Goal: Task Accomplishment & Management: Manage account settings

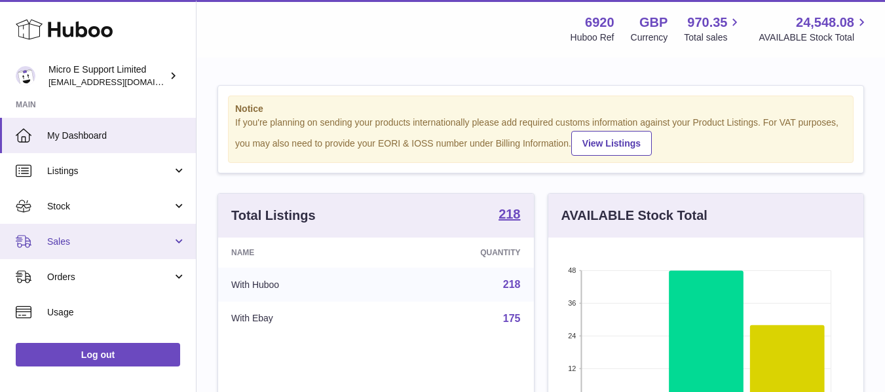
click at [124, 253] on link "Sales" at bounding box center [98, 241] width 196 height 35
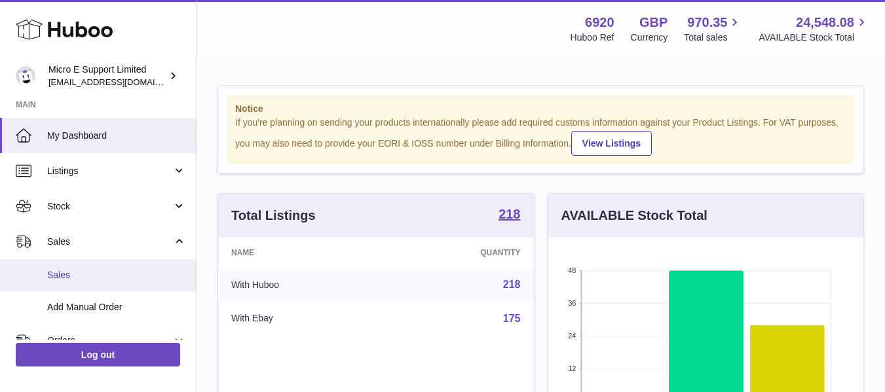
click at [84, 276] on span "Sales" at bounding box center [116, 275] width 139 height 12
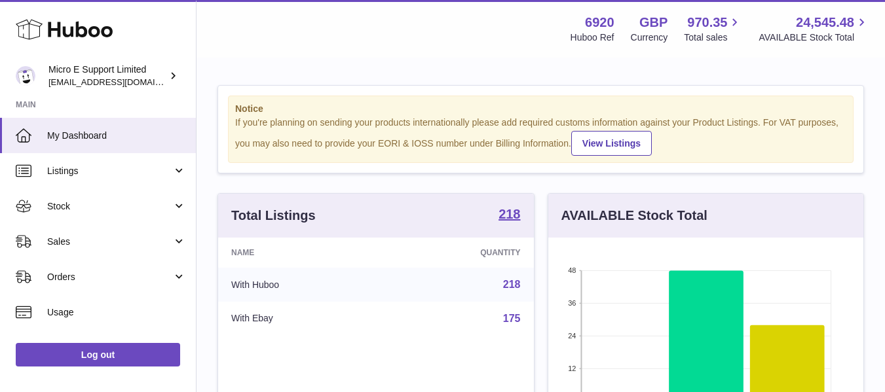
scroll to position [204, 315]
click at [84, 276] on span "Orders" at bounding box center [109, 277] width 125 height 12
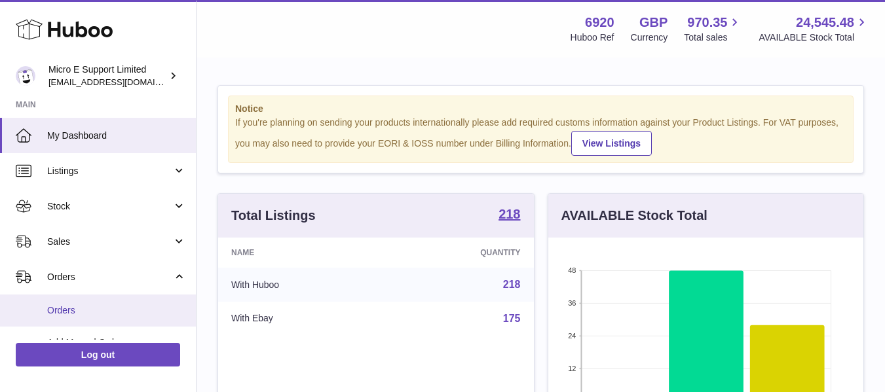
click at [69, 306] on span "Orders" at bounding box center [116, 310] width 139 height 12
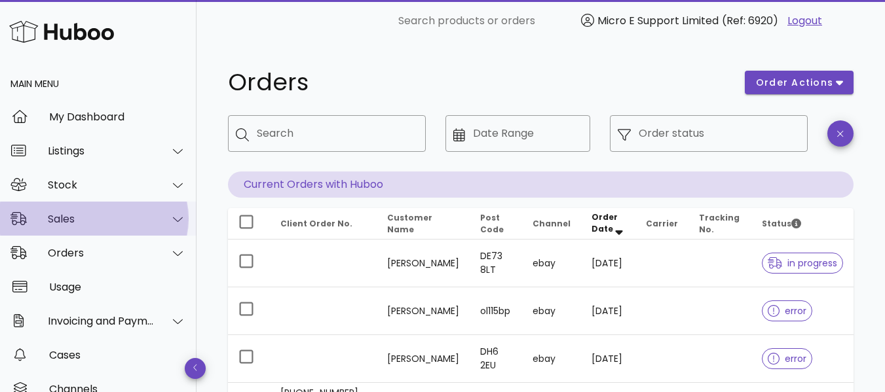
click at [111, 217] on div "Sales" at bounding box center [101, 219] width 107 height 12
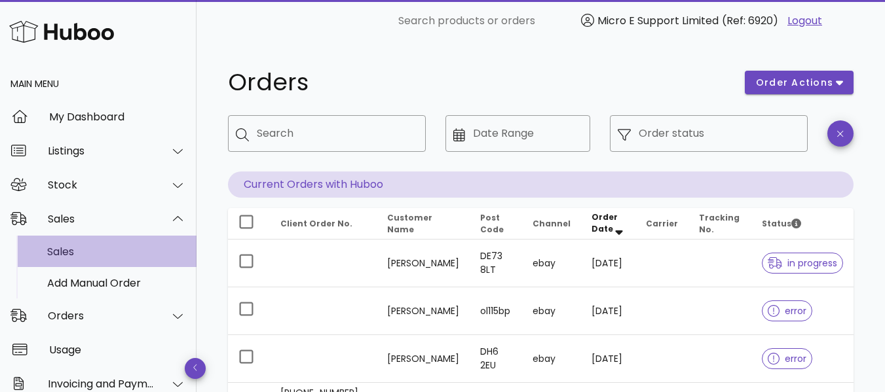
click at [77, 252] on div "Sales" at bounding box center [116, 252] width 139 height 12
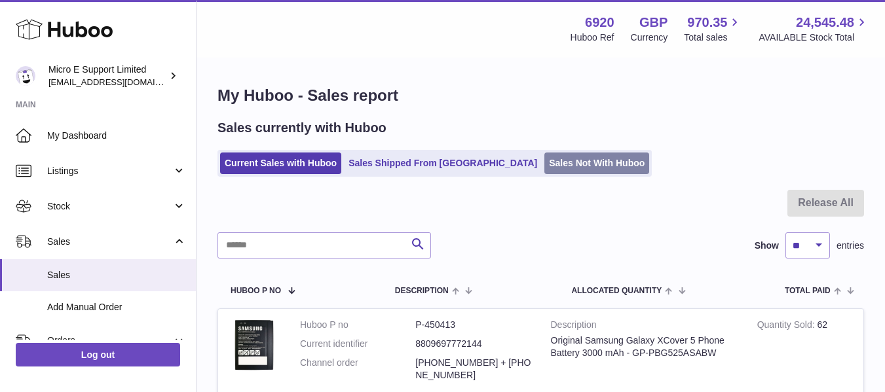
click at [544, 164] on link "Sales Not With Huboo" at bounding box center [596, 164] width 105 height 22
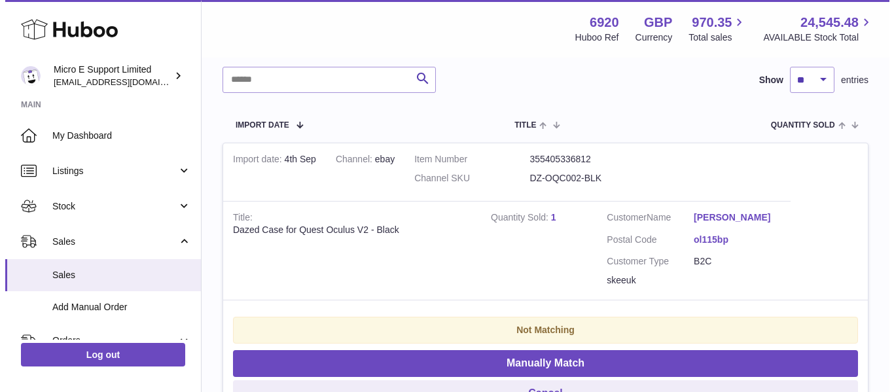
scroll to position [192, 0]
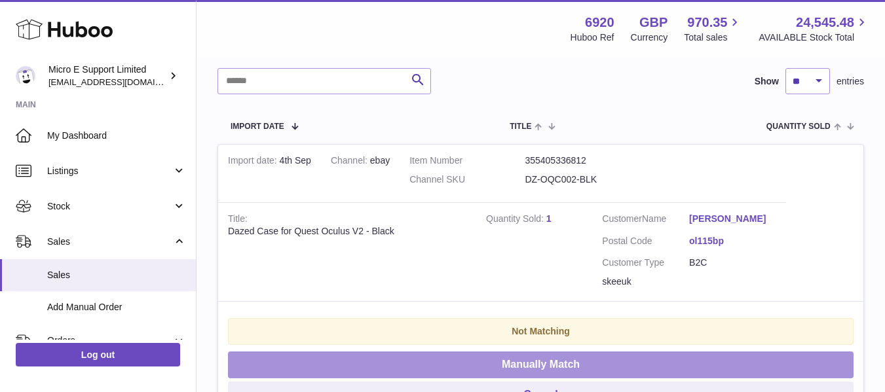
click at [529, 366] on button "Manually Match" at bounding box center [540, 365] width 625 height 27
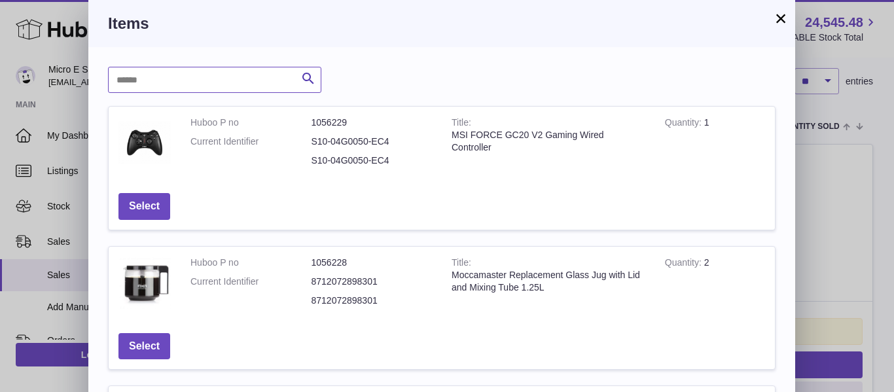
click at [221, 88] on input "text" at bounding box center [214, 80] width 213 height 26
type input "*****"
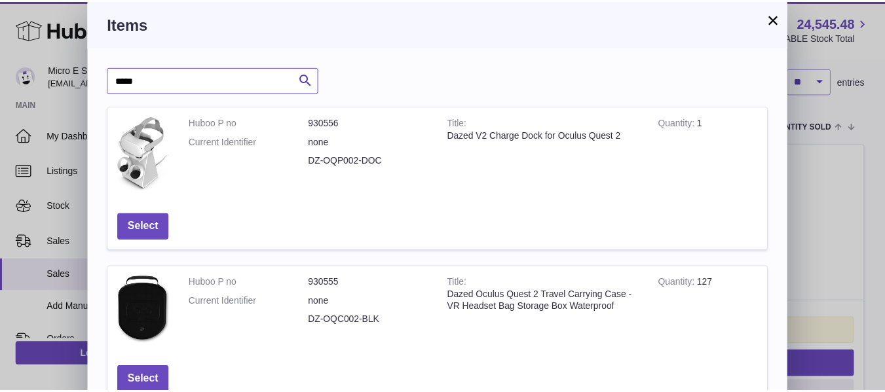
scroll to position [89, 0]
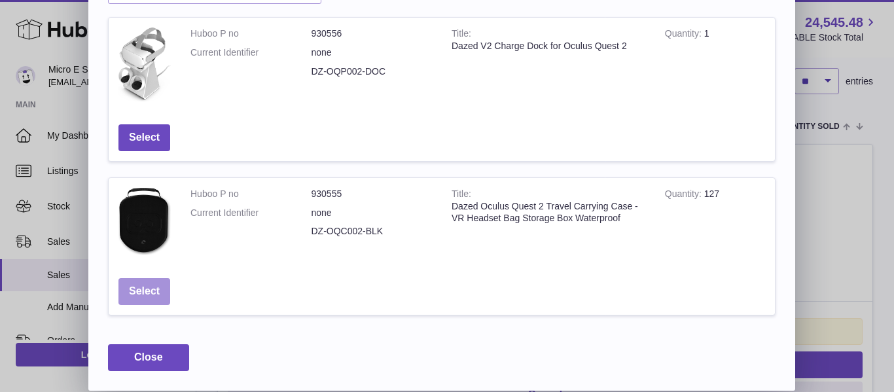
click at [155, 291] on button "Select" at bounding box center [145, 291] width 52 height 27
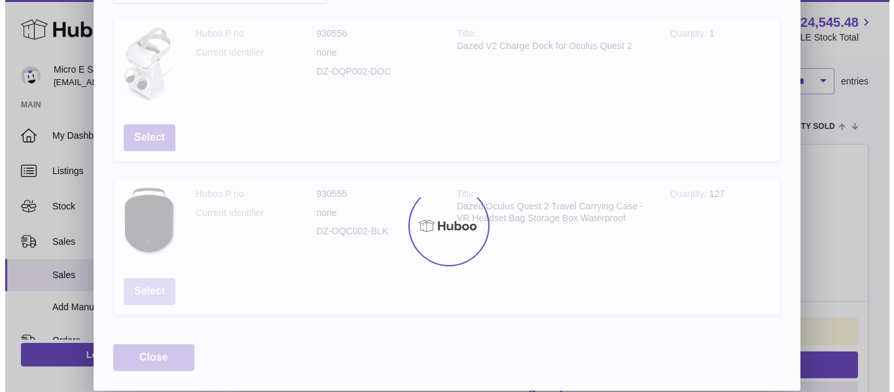
scroll to position [0, 0]
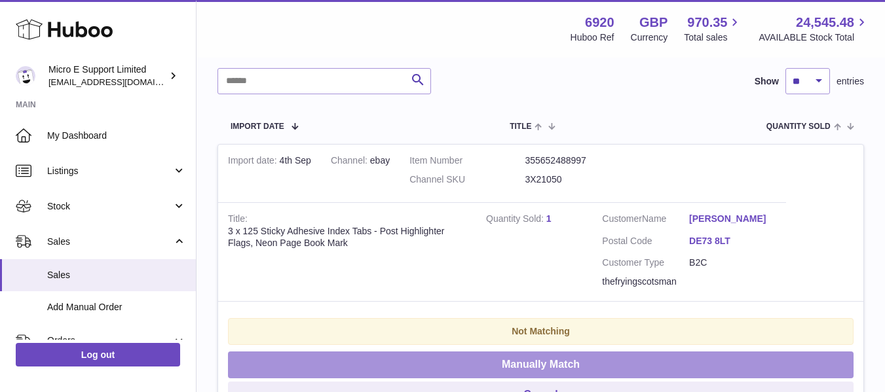
click at [503, 365] on button "Manually Match" at bounding box center [540, 365] width 625 height 27
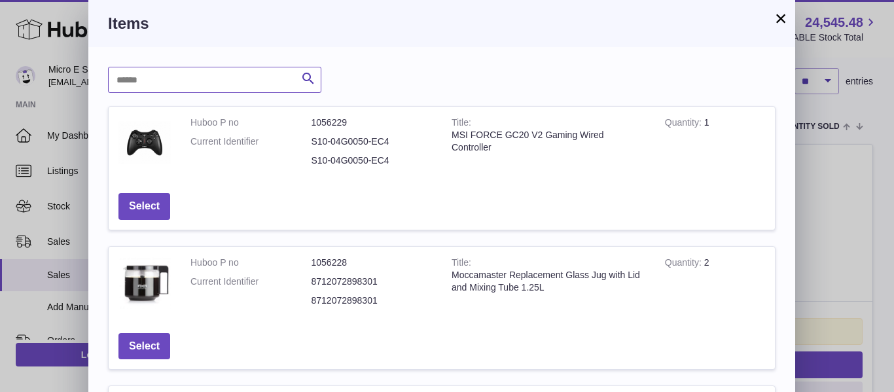
click at [204, 83] on input "text" at bounding box center [214, 80] width 213 height 26
type input "******"
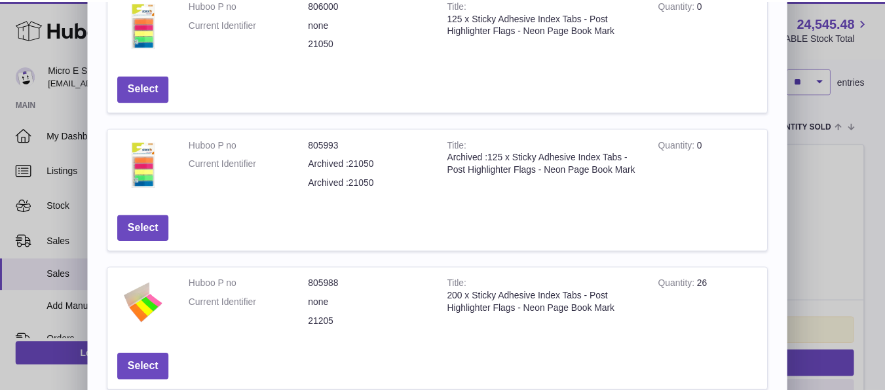
scroll to position [194, 0]
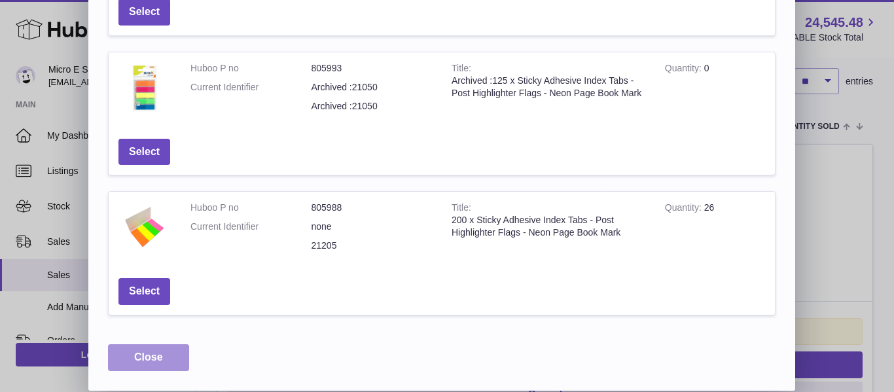
click at [168, 362] on button "Close" at bounding box center [148, 357] width 81 height 27
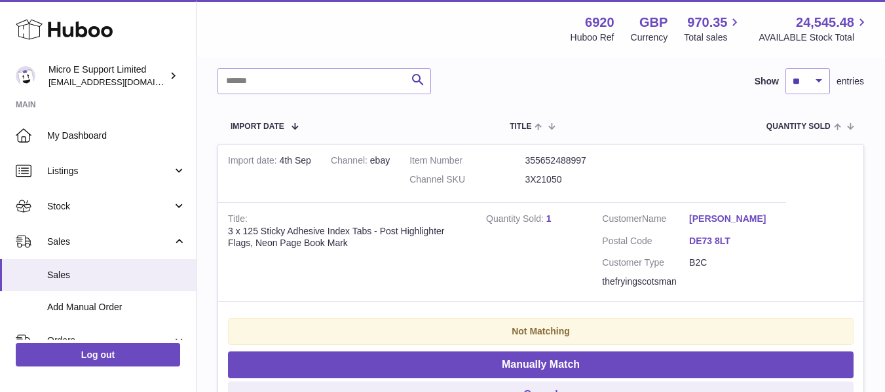
click at [547, 221] on link "1" at bounding box center [548, 218] width 5 height 10
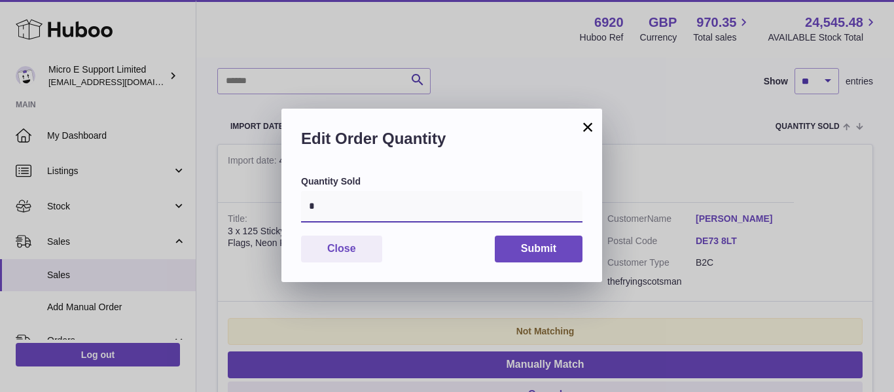
click at [391, 216] on input "*" at bounding box center [442, 206] width 282 height 31
type input "*"
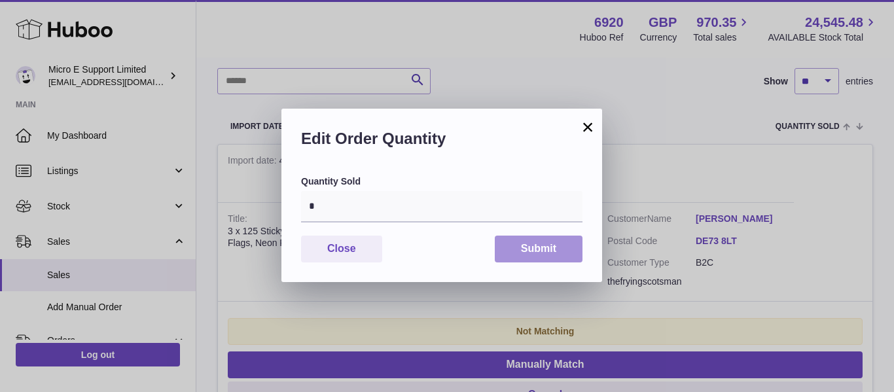
click at [535, 251] on button "Submit" at bounding box center [539, 249] width 88 height 27
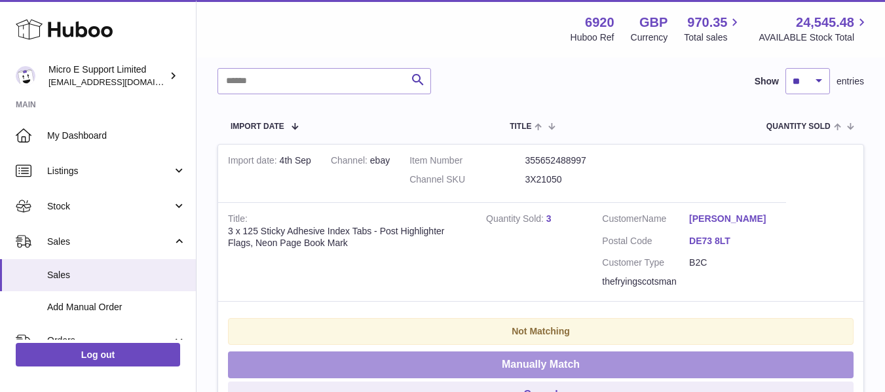
click at [543, 361] on button "Manually Match" at bounding box center [540, 365] width 625 height 27
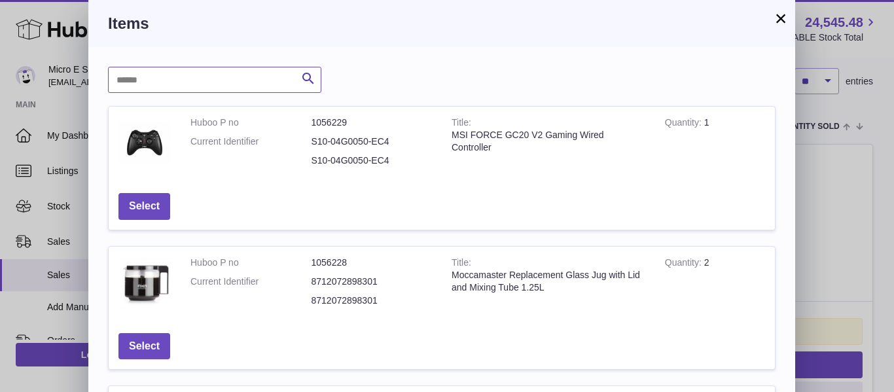
click at [198, 81] on input "text" at bounding box center [214, 80] width 213 height 26
type input "*****"
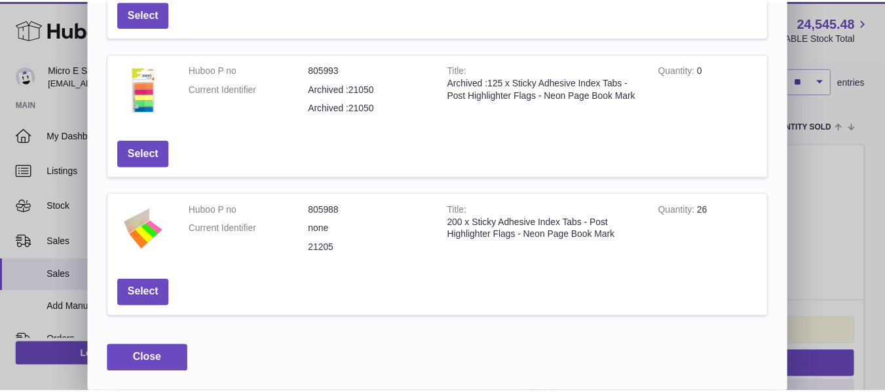
scroll to position [338, 0]
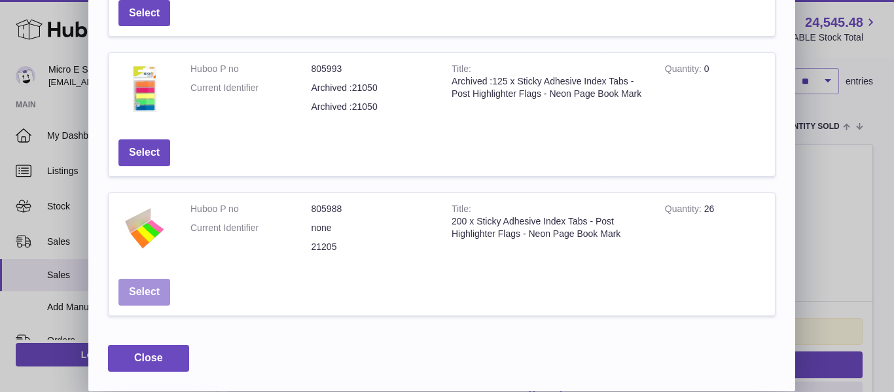
click at [143, 294] on button "Select" at bounding box center [145, 292] width 52 height 27
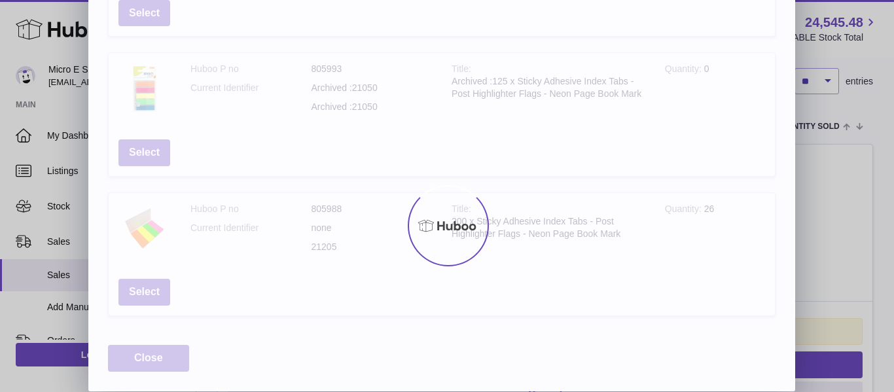
scroll to position [0, 0]
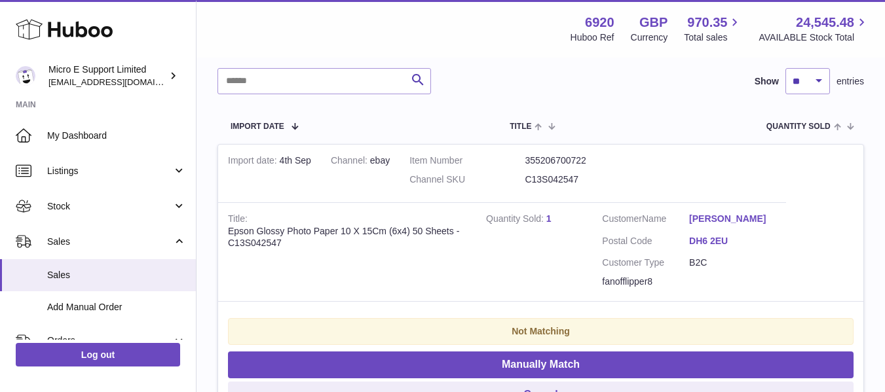
click at [269, 240] on div "Epson Glossy Photo Paper 10 X 15Cm (6x4) 50 Sheets - C13S042547" at bounding box center [347, 237] width 238 height 25
copy div "C13S042547"
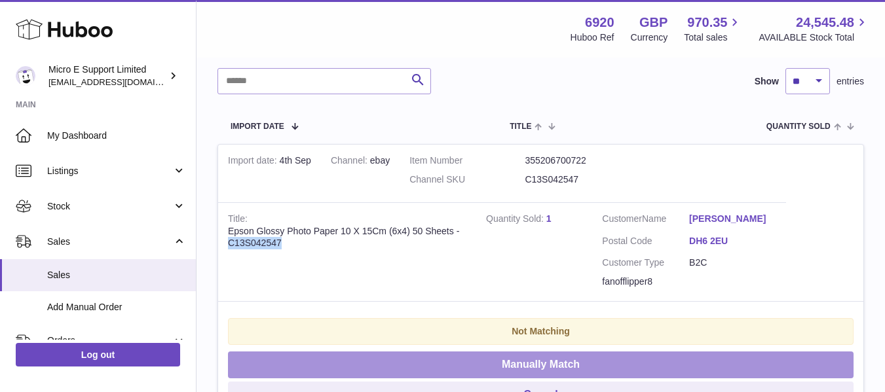
click at [527, 363] on button "Manually Match" at bounding box center [540, 365] width 625 height 27
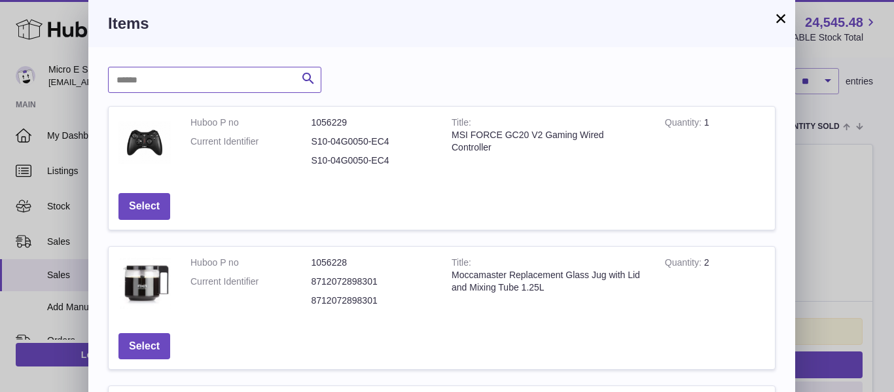
click at [165, 81] on input "text" at bounding box center [214, 80] width 213 height 26
paste input "**********"
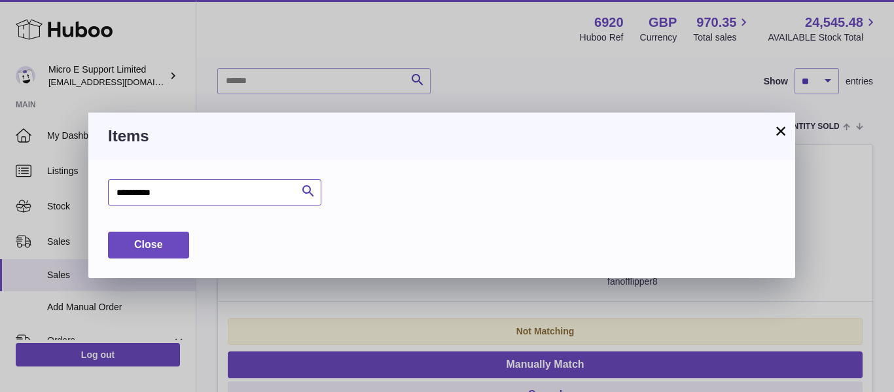
click at [183, 194] on input "**********" at bounding box center [214, 192] width 213 height 26
type input "*****"
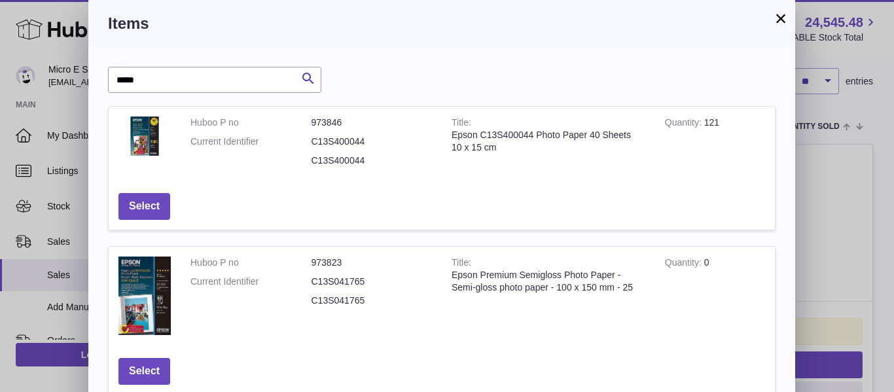
click at [778, 23] on button "×" at bounding box center [781, 18] width 16 height 16
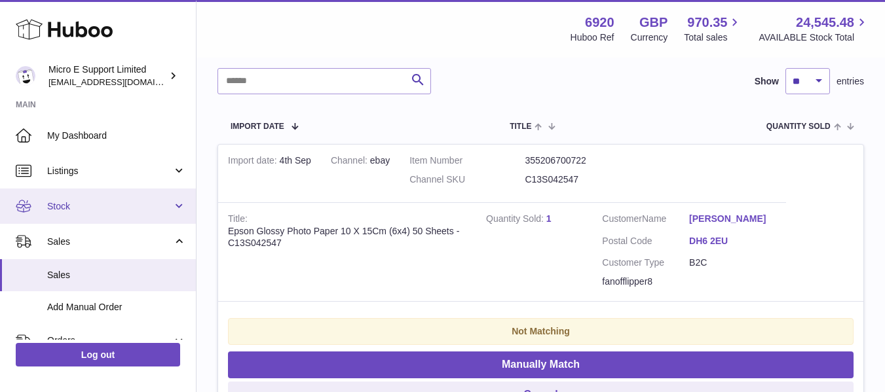
click at [86, 213] on link "Stock" at bounding box center [98, 206] width 196 height 35
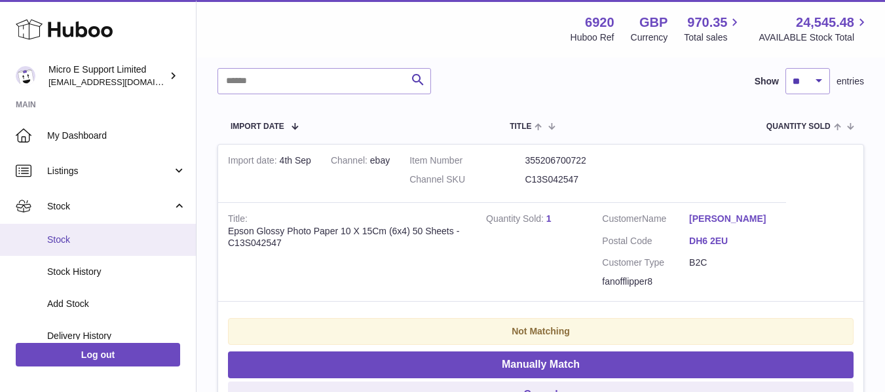
click at [69, 255] on link "Stock" at bounding box center [98, 240] width 196 height 32
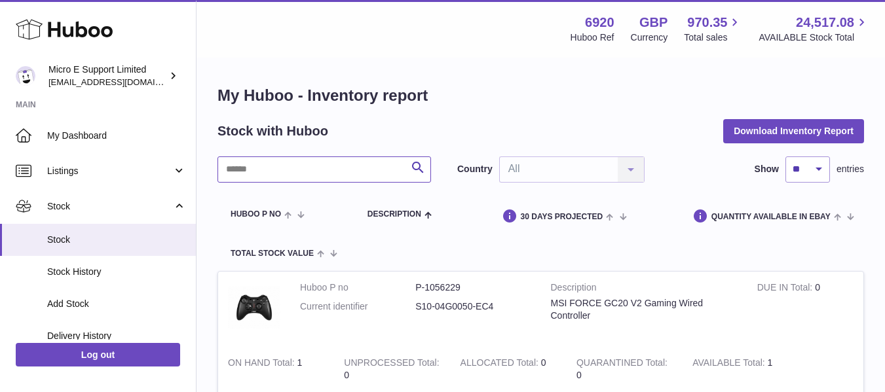
click at [314, 172] on input "text" at bounding box center [323, 169] width 213 height 26
paste input "**********"
type input "*"
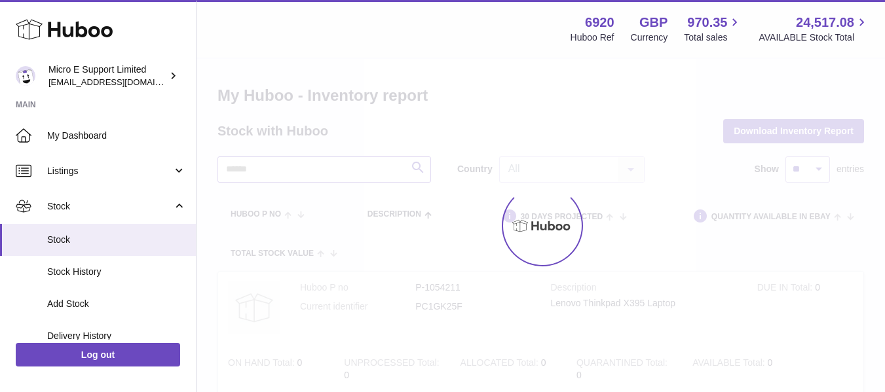
type input "*"
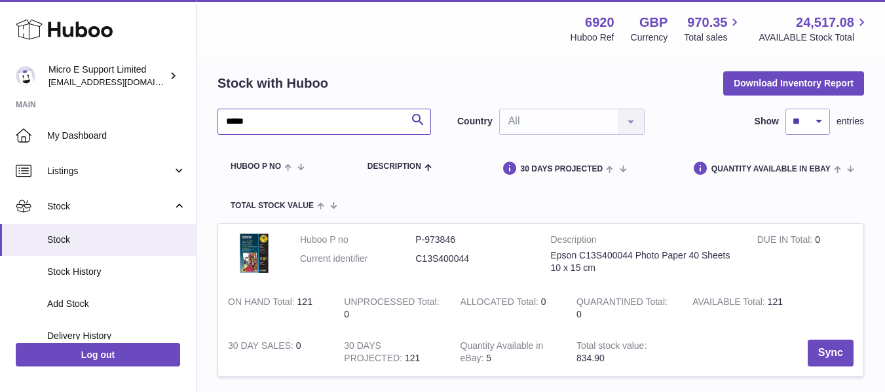
scroll to position [48, 0]
type input "*****"
click at [242, 261] on img at bounding box center [254, 252] width 52 height 39
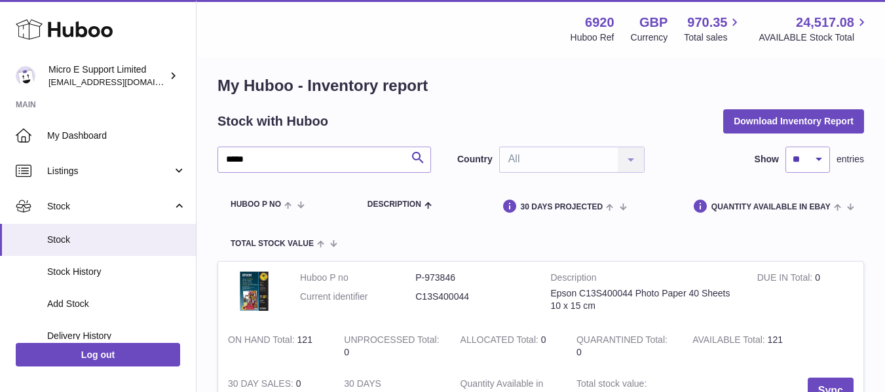
scroll to position [0, 0]
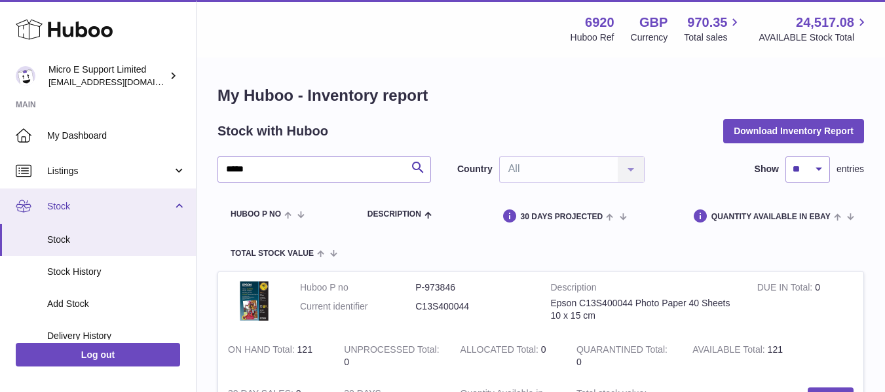
click at [173, 210] on link "Stock" at bounding box center [98, 206] width 196 height 35
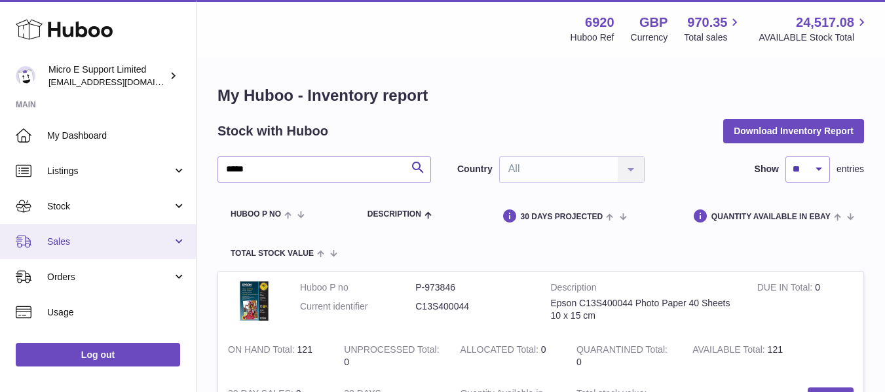
click at [168, 244] on span "Sales" at bounding box center [109, 242] width 125 height 12
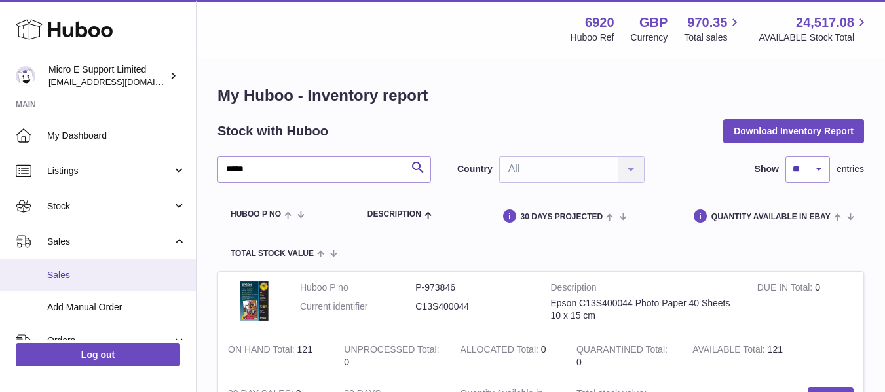
click at [103, 277] on span "Sales" at bounding box center [116, 275] width 139 height 12
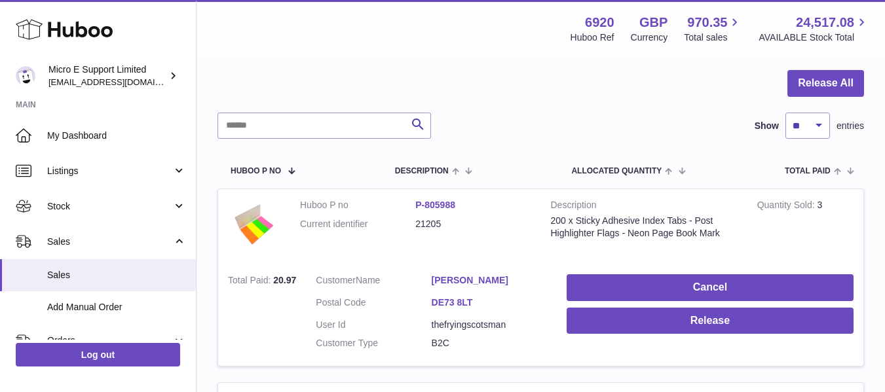
scroll to position [120, 0]
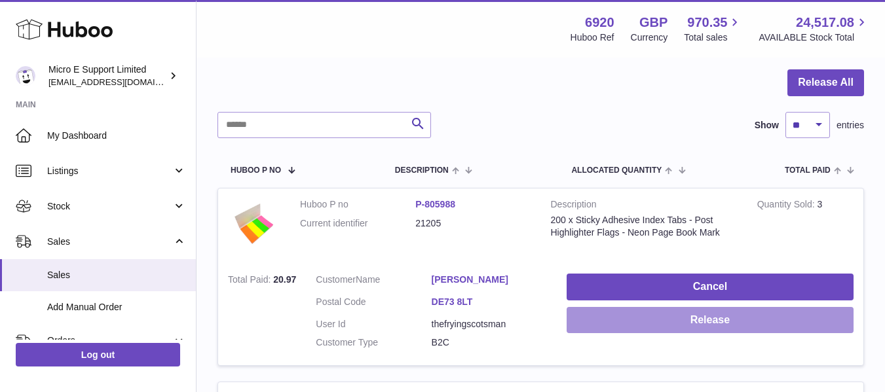
click at [721, 323] on button "Release" at bounding box center [709, 320] width 287 height 27
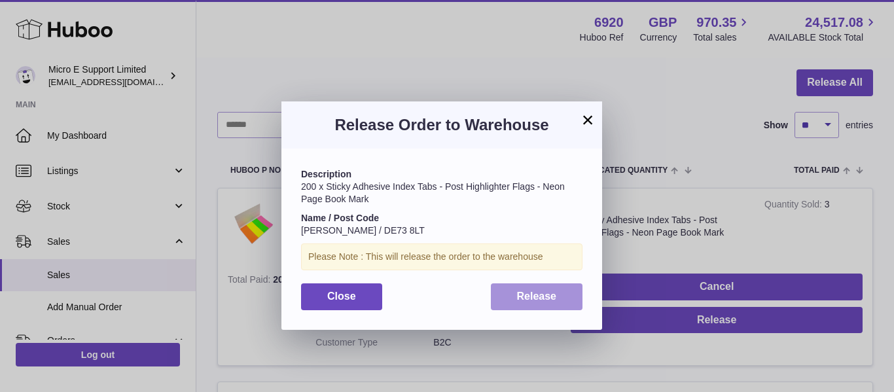
click at [554, 293] on span "Release" at bounding box center [537, 296] width 40 height 11
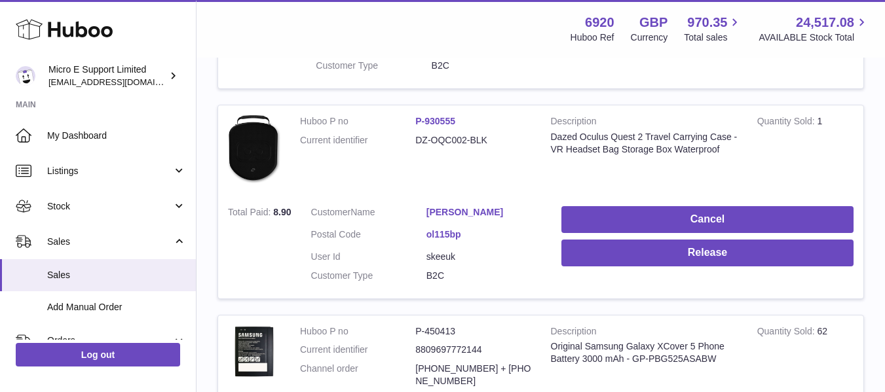
scroll to position [398, 0]
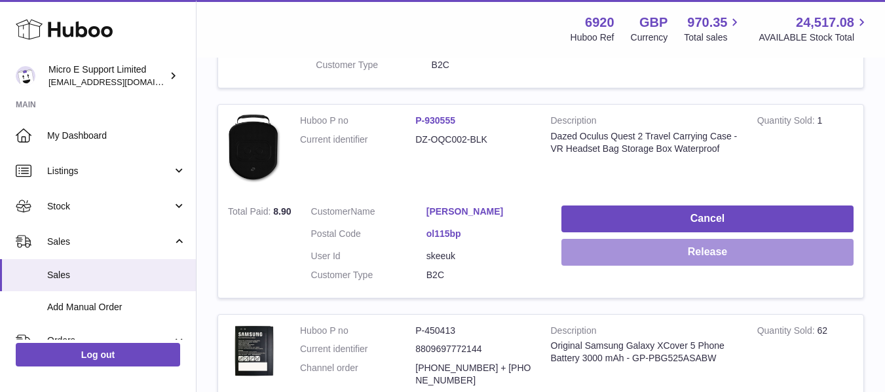
click at [691, 258] on button "Release" at bounding box center [707, 252] width 292 height 27
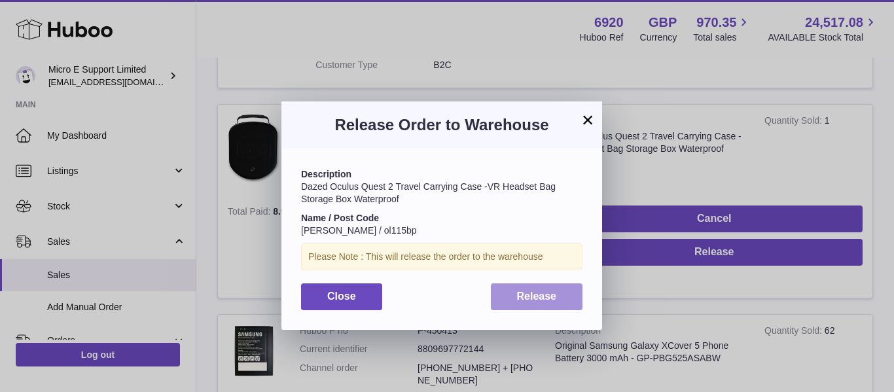
click at [551, 303] on button "Release" at bounding box center [537, 296] width 92 height 27
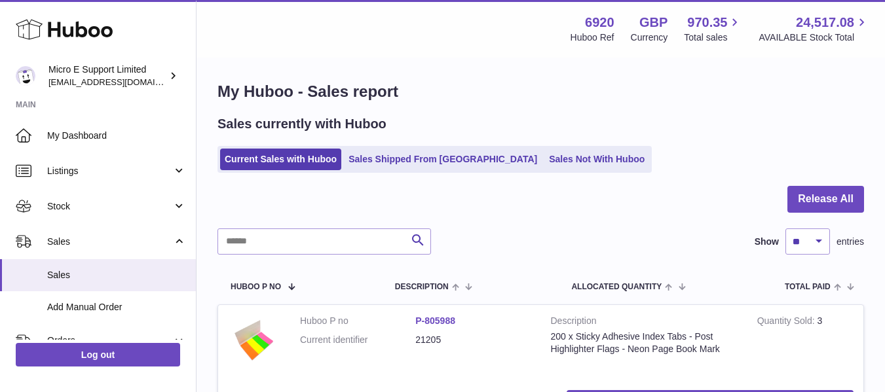
scroll to position [0, 0]
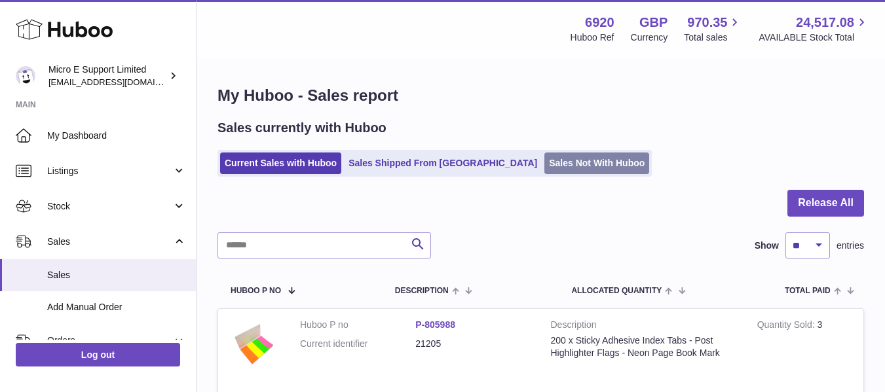
click at [544, 173] on link "Sales Not With Huboo" at bounding box center [596, 164] width 105 height 22
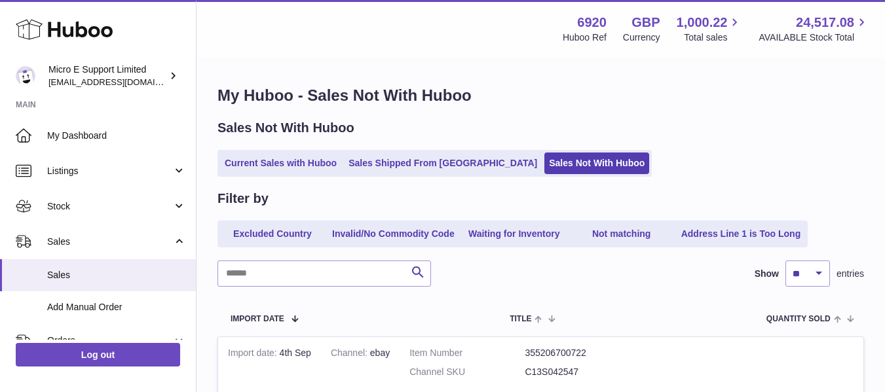
click at [726, 131] on div "Sales Not With Huboo" at bounding box center [540, 128] width 646 height 18
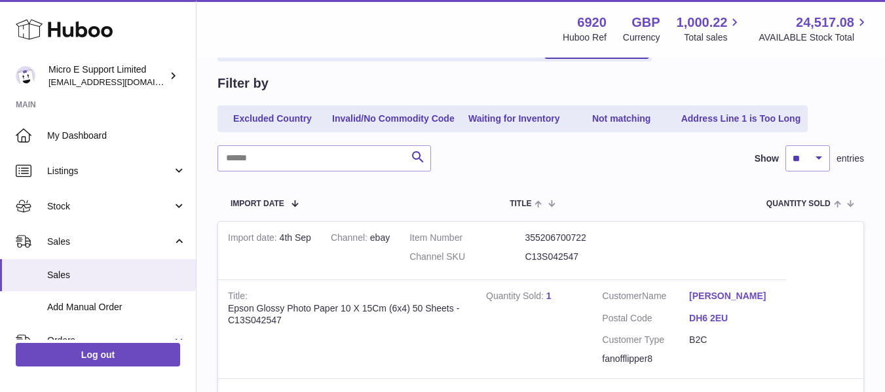
scroll to position [118, 0]
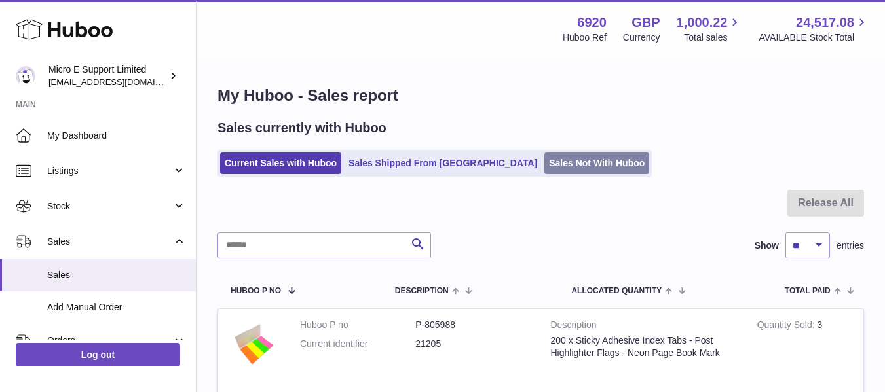
click at [544, 164] on link "Sales Not With Huboo" at bounding box center [596, 164] width 105 height 22
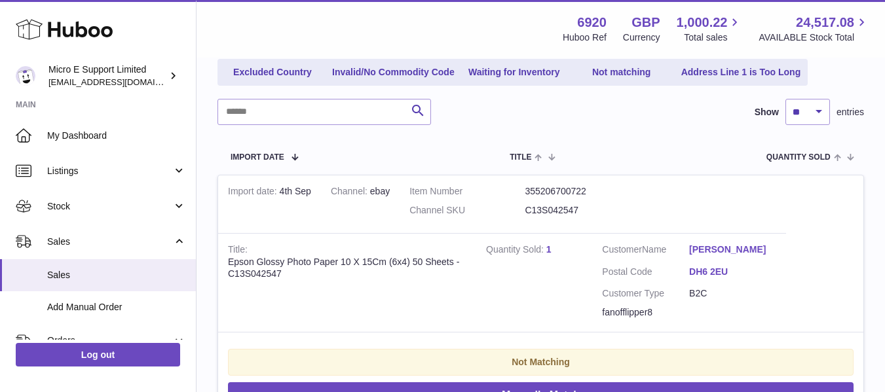
scroll to position [162, 0]
click at [547, 247] on link "1" at bounding box center [548, 249] width 5 height 10
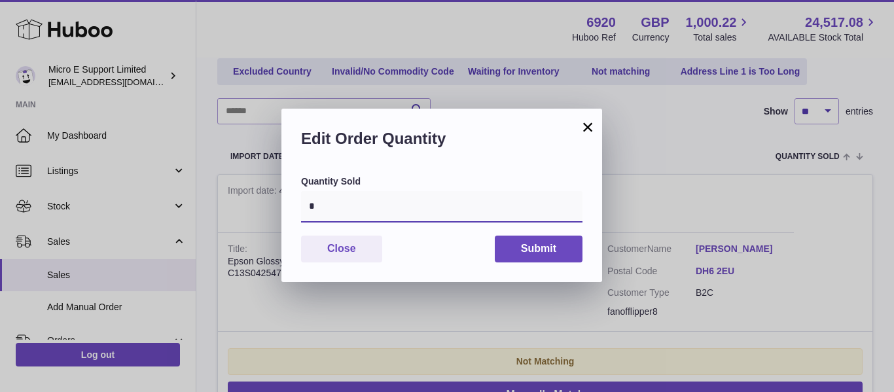
click at [434, 211] on input "*" at bounding box center [442, 206] width 282 height 31
type input "*"
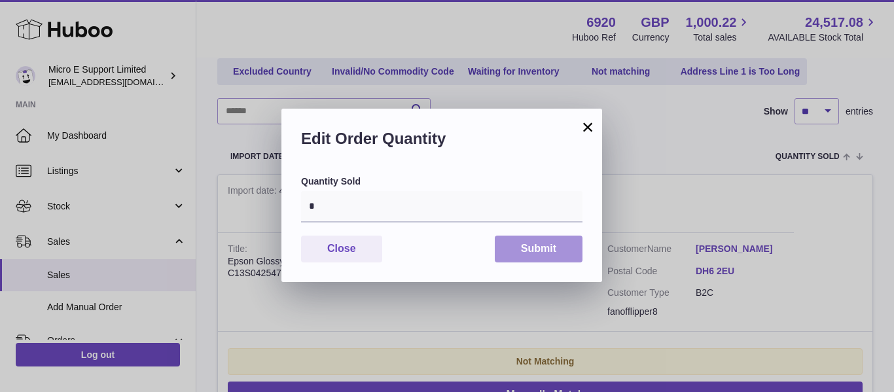
click at [544, 251] on button "Submit" at bounding box center [539, 249] width 88 height 27
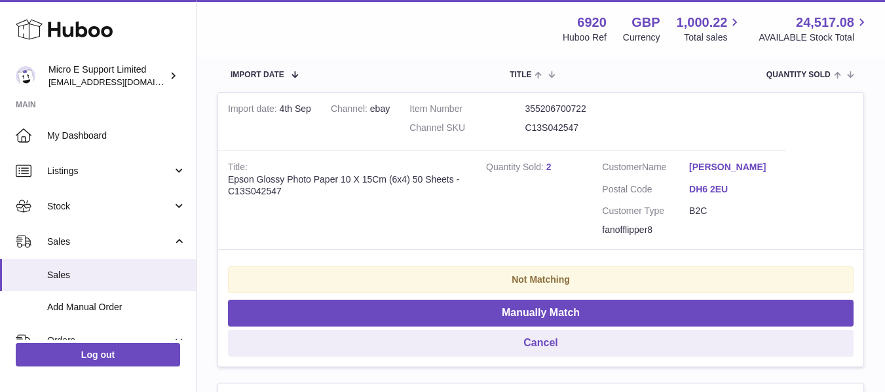
scroll to position [252, 0]
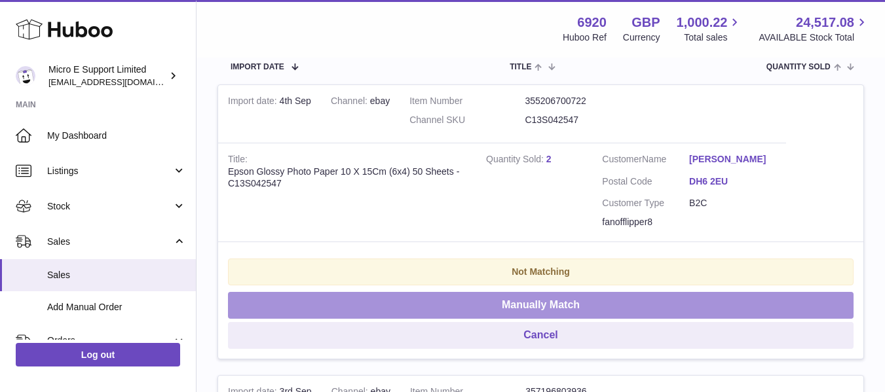
click at [545, 301] on button "Manually Match" at bounding box center [540, 305] width 625 height 27
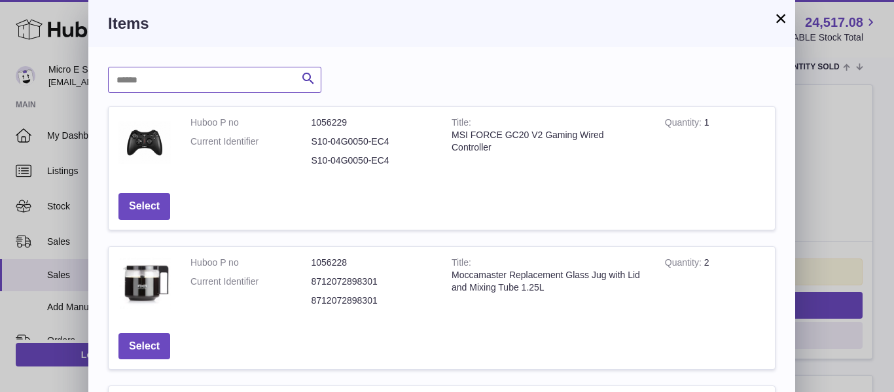
click at [211, 79] on input "text" at bounding box center [214, 80] width 213 height 26
type input "*****"
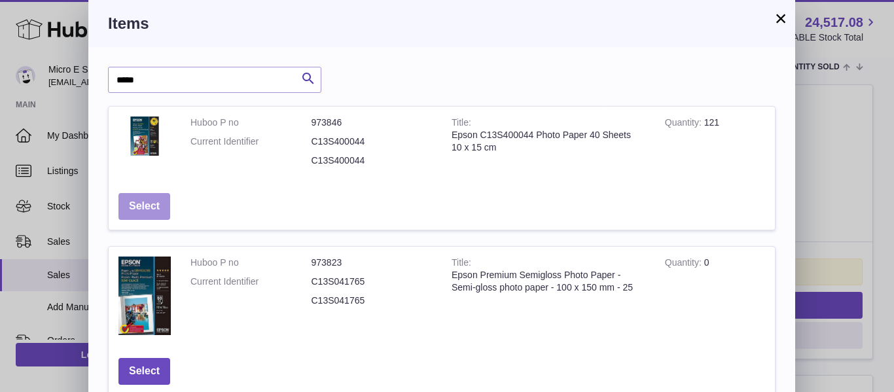
click at [153, 202] on button "Select" at bounding box center [145, 206] width 52 height 27
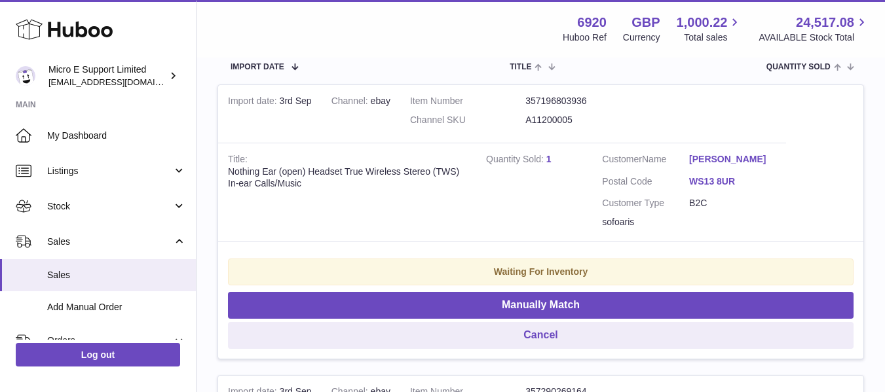
scroll to position [0, 0]
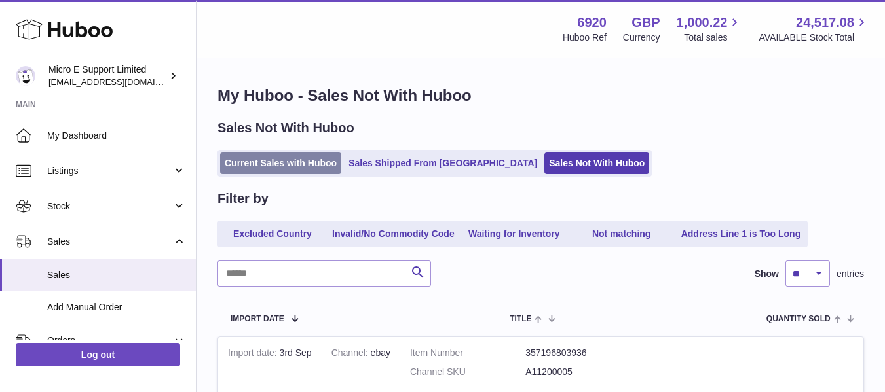
click at [273, 170] on link "Current Sales with Huboo" at bounding box center [280, 164] width 121 height 22
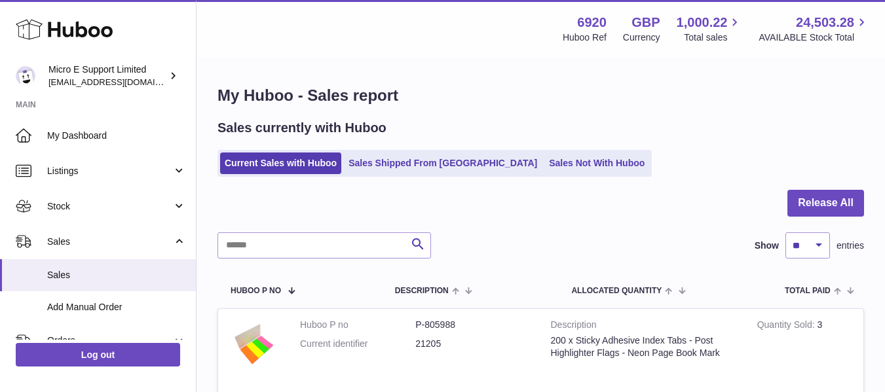
click at [660, 160] on div "Current Sales with Huboo Sales Shipped From [GEOGRAPHIC_DATA] Sales Not With Hu…" at bounding box center [540, 163] width 646 height 27
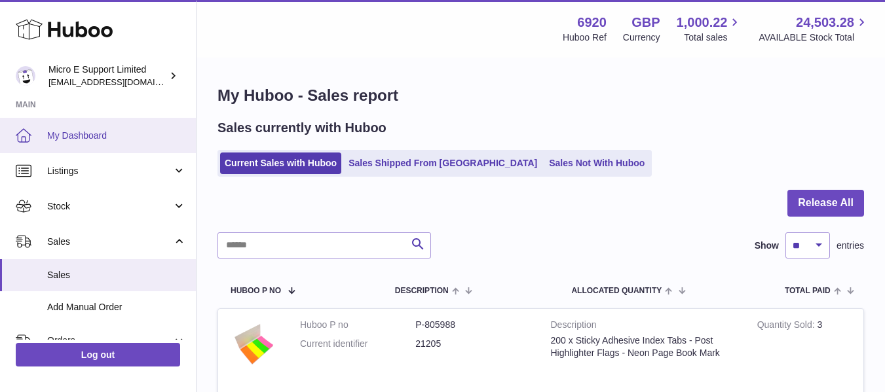
click at [104, 134] on span "My Dashboard" at bounding box center [116, 136] width 139 height 12
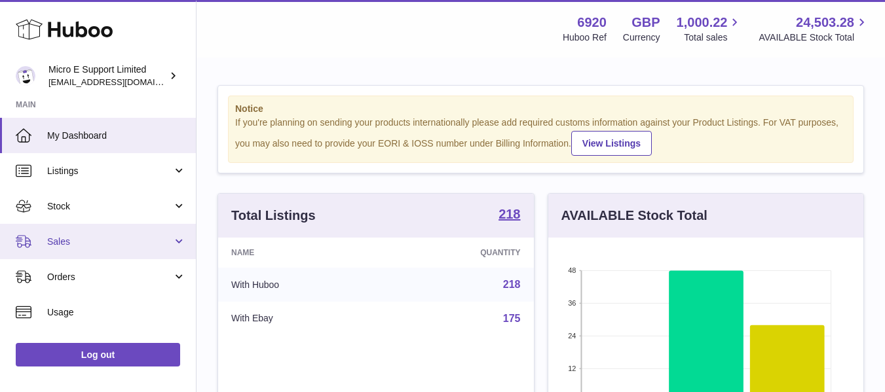
click at [88, 250] on link "Sales" at bounding box center [98, 241] width 196 height 35
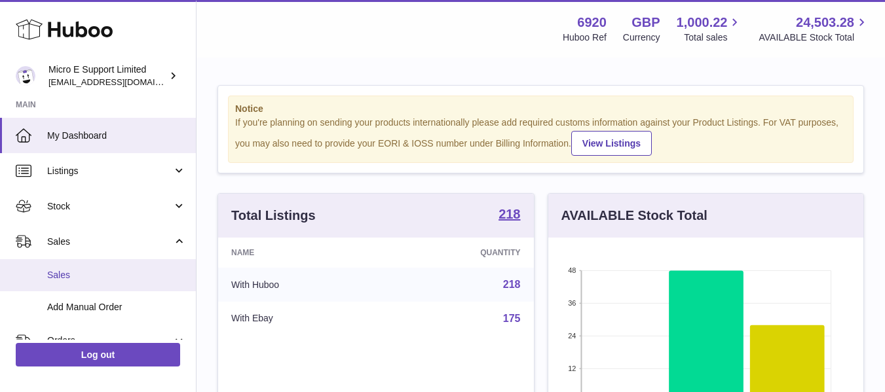
click at [64, 267] on link "Sales" at bounding box center [98, 275] width 196 height 32
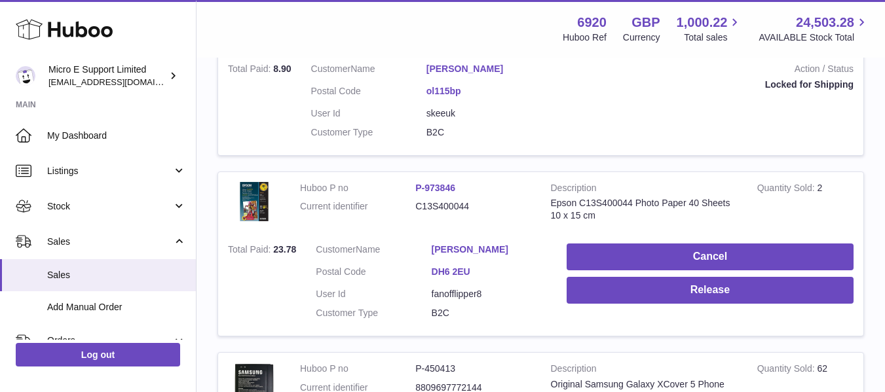
scroll to position [541, 0]
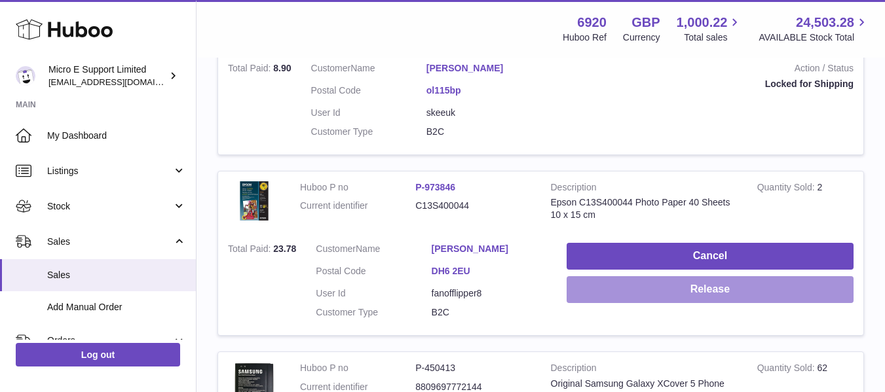
click at [702, 299] on button "Release" at bounding box center [709, 289] width 287 height 27
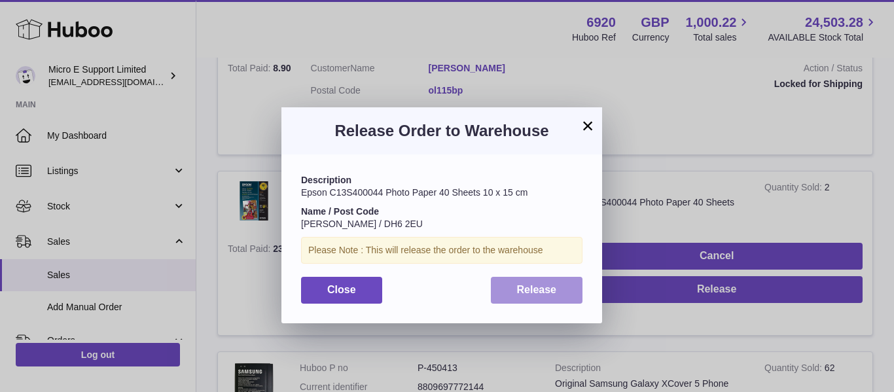
click at [539, 299] on button "Release" at bounding box center [537, 290] width 92 height 27
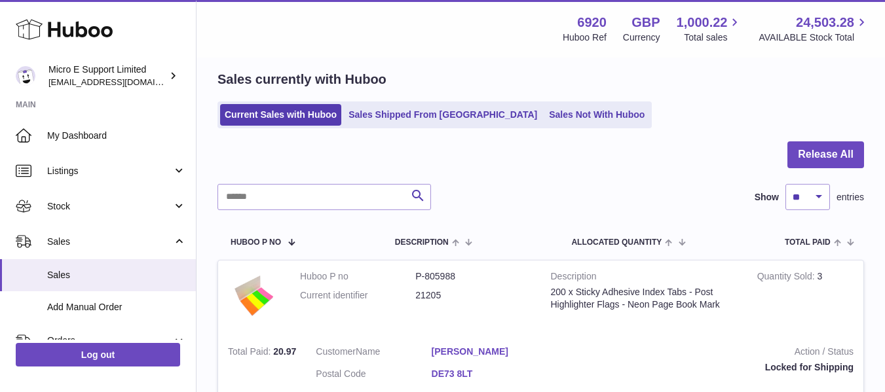
scroll to position [0, 0]
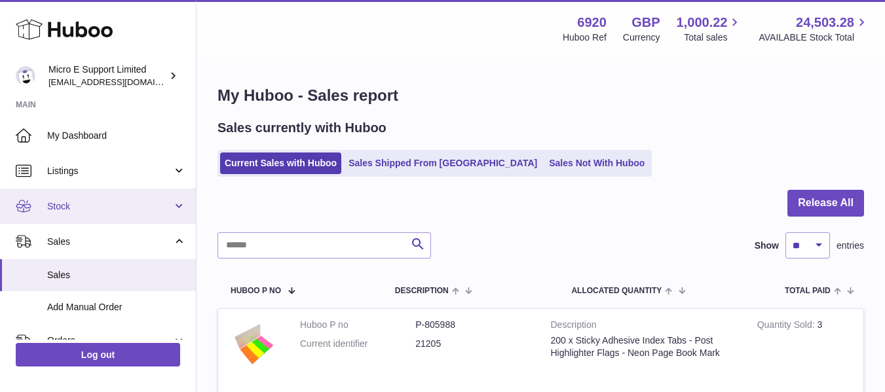
click at [103, 209] on span "Stock" at bounding box center [109, 206] width 125 height 12
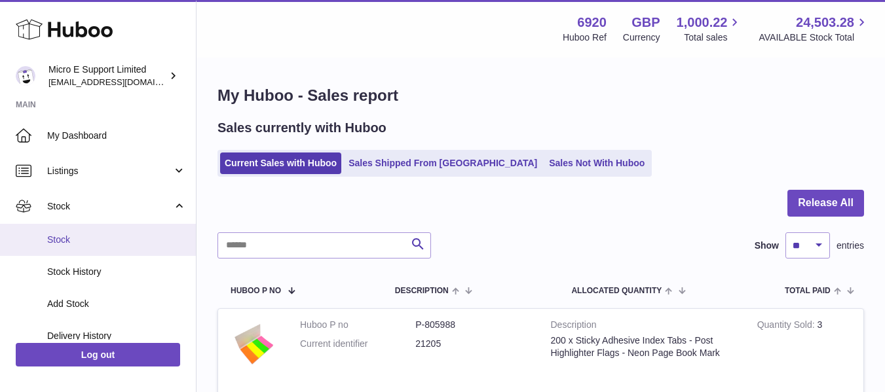
click at [64, 249] on link "Stock" at bounding box center [98, 240] width 196 height 32
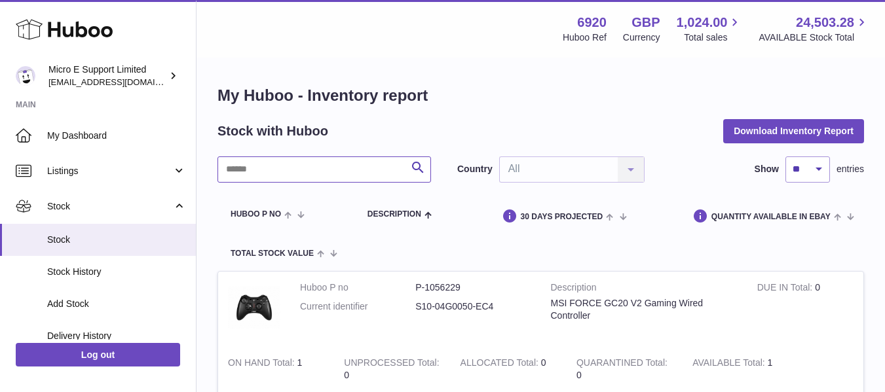
click at [360, 168] on input "text" at bounding box center [323, 169] width 213 height 26
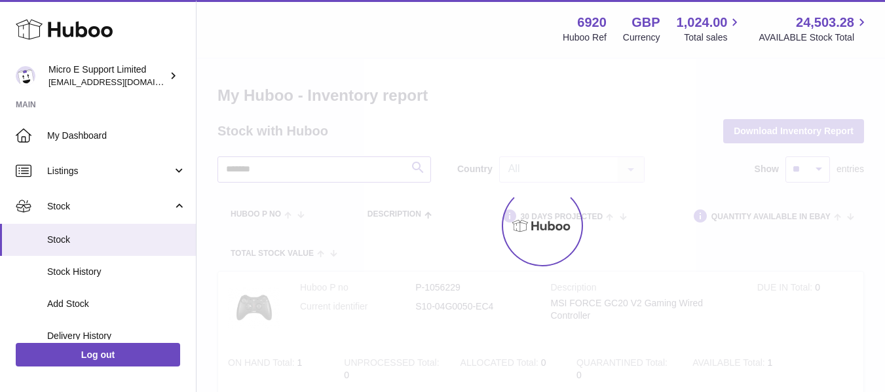
type input "*******"
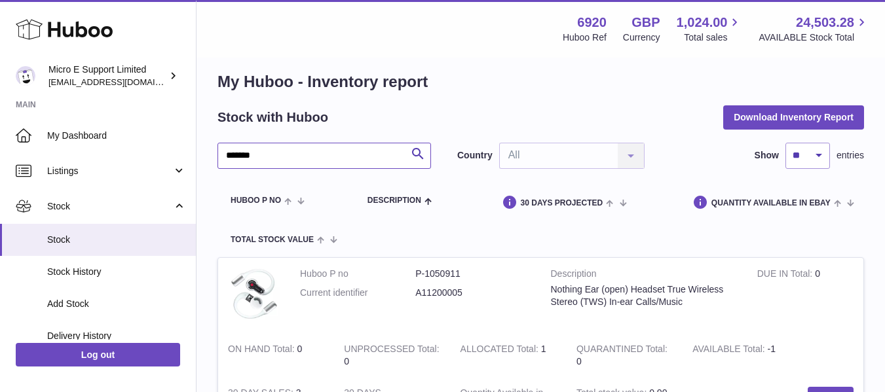
scroll to position [13, 0]
click at [441, 295] on dd "A11200005" at bounding box center [472, 293] width 115 height 12
copy dd "A11200005"
